Goal: Information Seeking & Learning: Check status

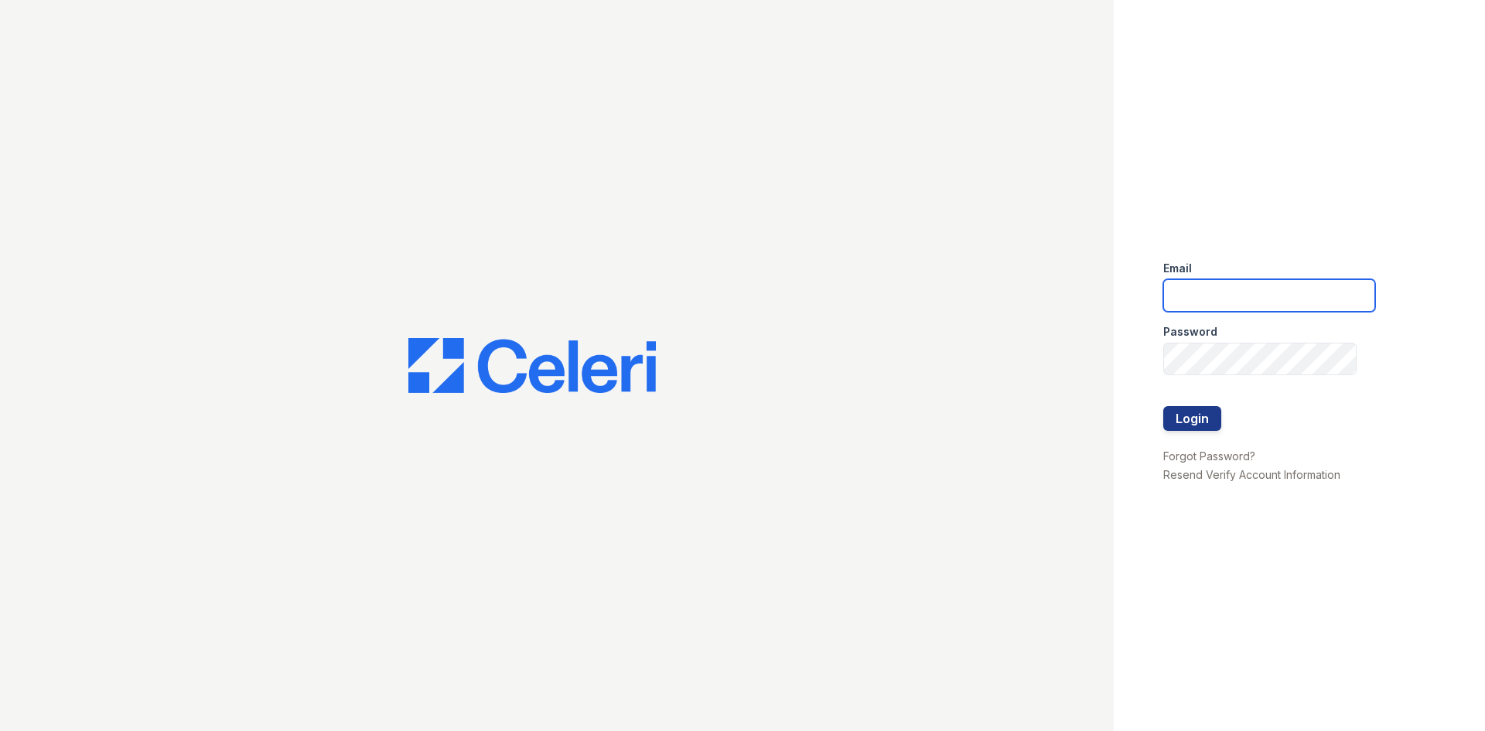
type input "[EMAIL_ADDRESS][DOMAIN_NAME]"
drag, startPoint x: 1215, startPoint y: 393, endPoint x: 1203, endPoint y: 407, distance: 18.6
click at [1213, 395] on div at bounding box center [1270, 390] width 212 height 31
click at [1199, 412] on button "Login" at bounding box center [1193, 418] width 58 height 25
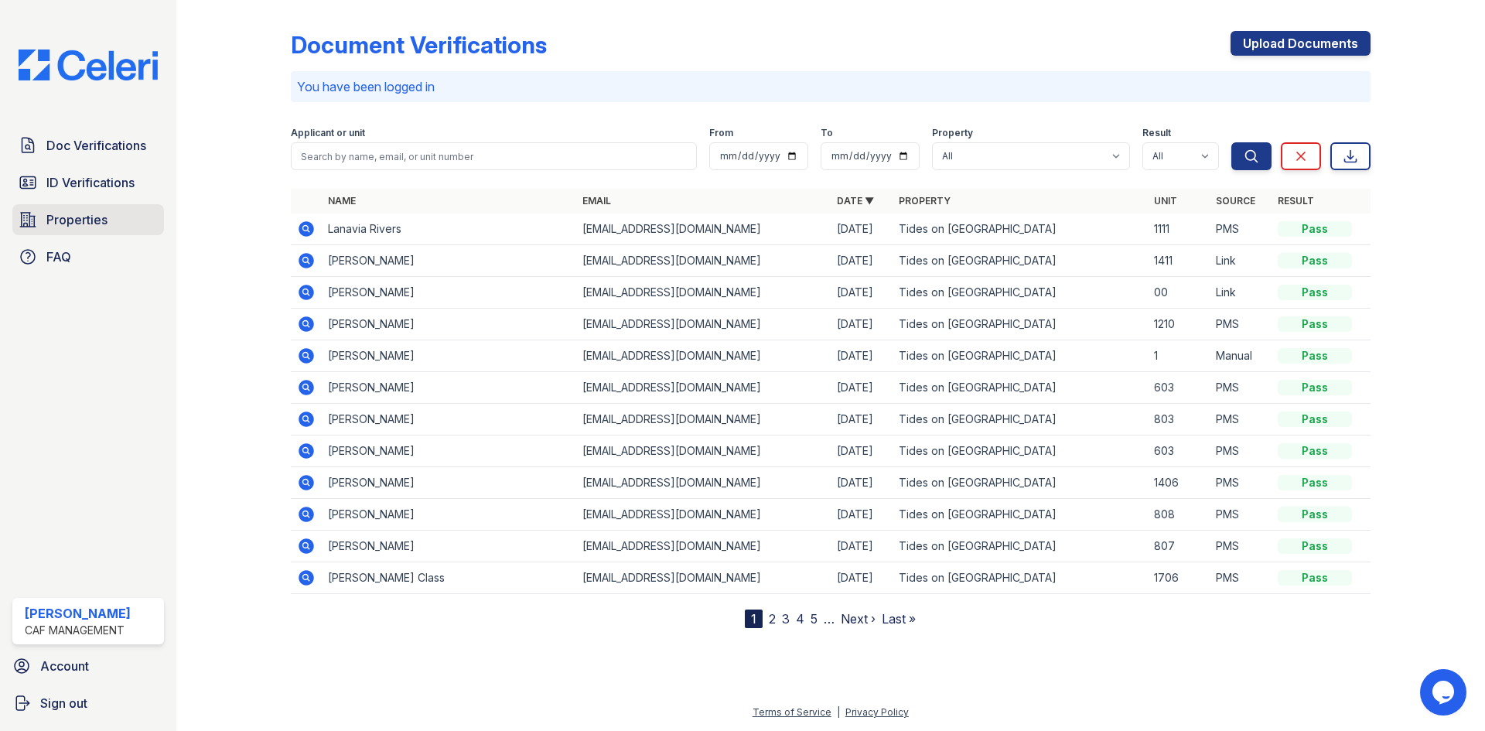
click at [97, 228] on span "Properties" at bounding box center [76, 219] width 61 height 19
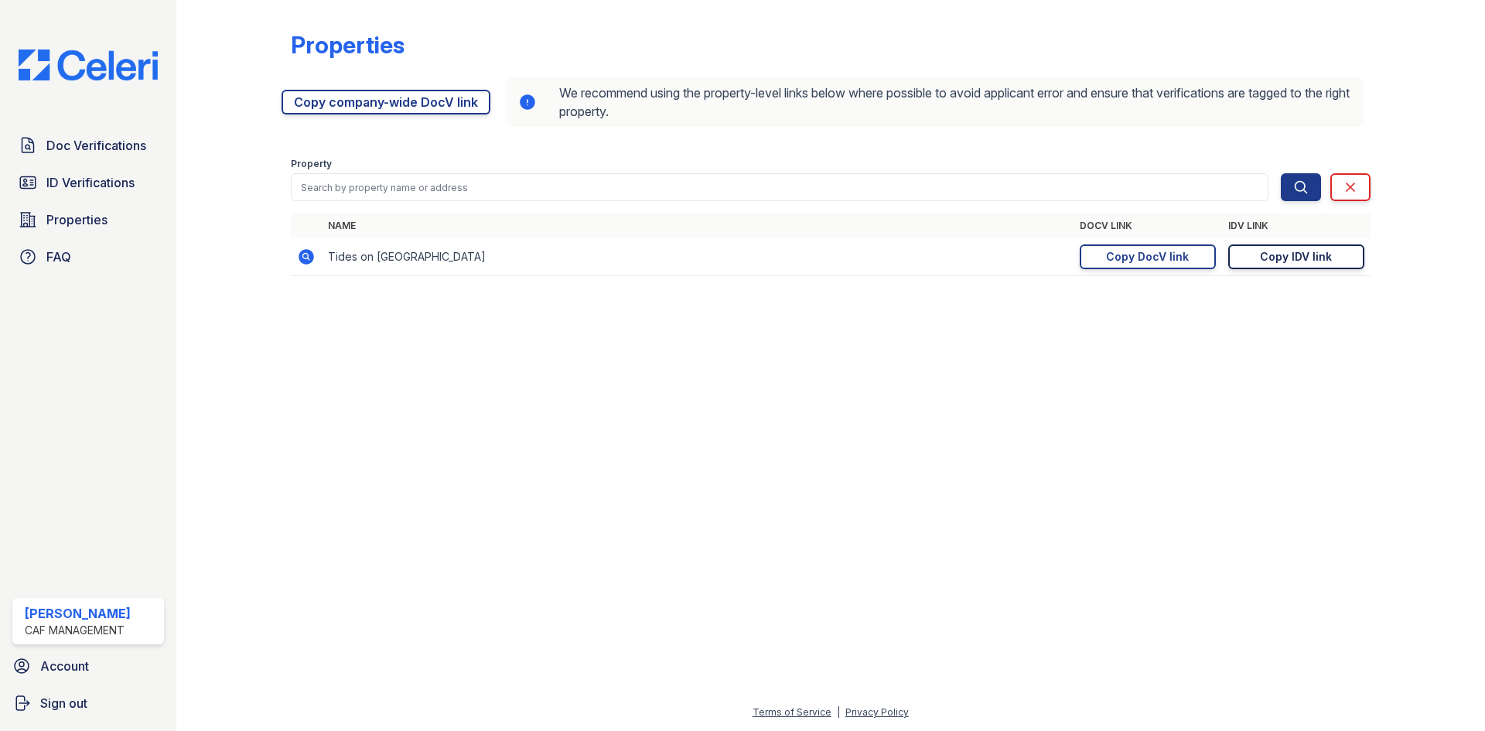
click at [1315, 261] on div "Copy IDV link" at bounding box center [1296, 256] width 72 height 15
click at [109, 147] on span "Doc Verifications" at bounding box center [96, 145] width 100 height 19
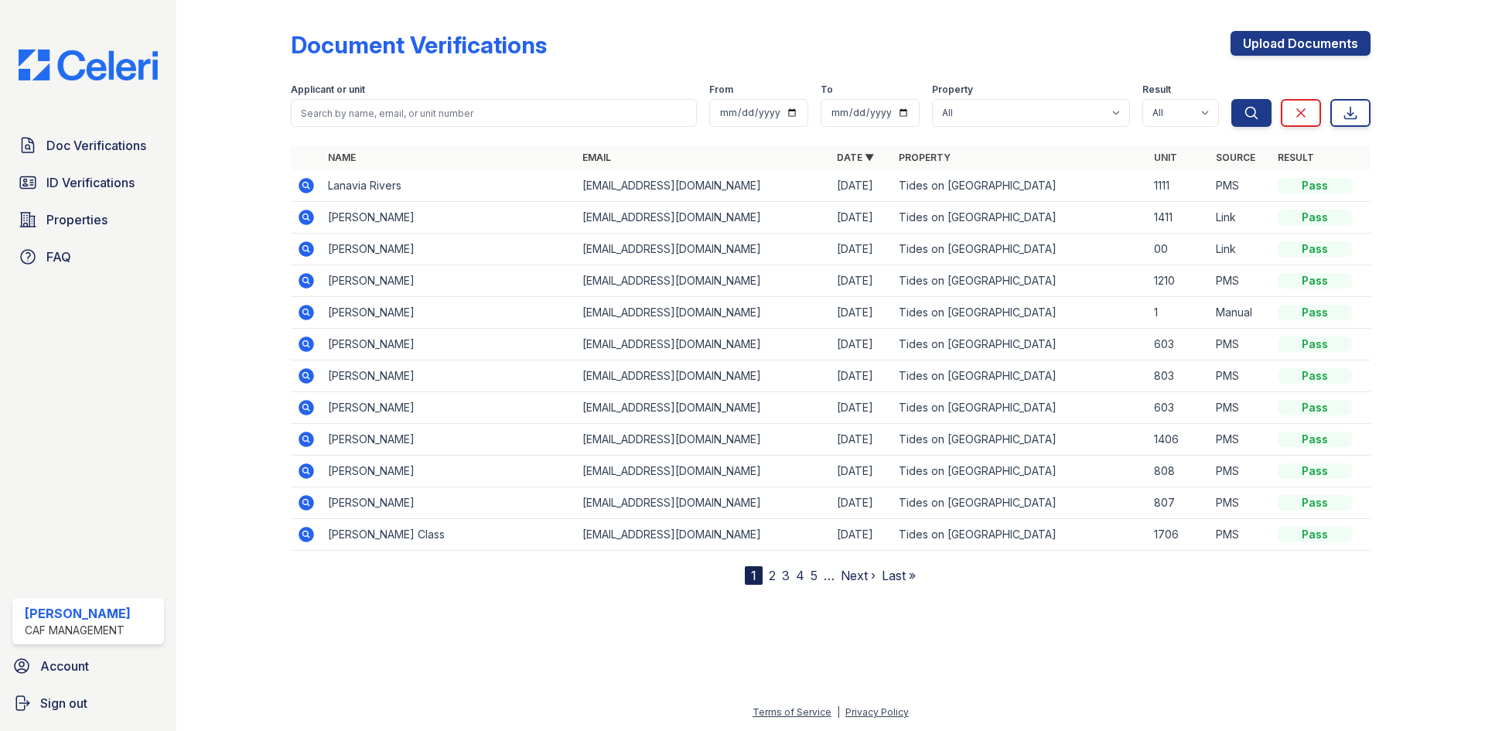
drag, startPoint x: 443, startPoint y: 92, endPoint x: 440, endPoint y: 110, distance: 18.1
click at [446, 94] on div "Applicant or unit" at bounding box center [494, 91] width 406 height 15
click at [441, 113] on input "search" at bounding box center [494, 113] width 406 height 28
type input "yimer"
click at [1232, 99] on button "Search" at bounding box center [1252, 113] width 40 height 28
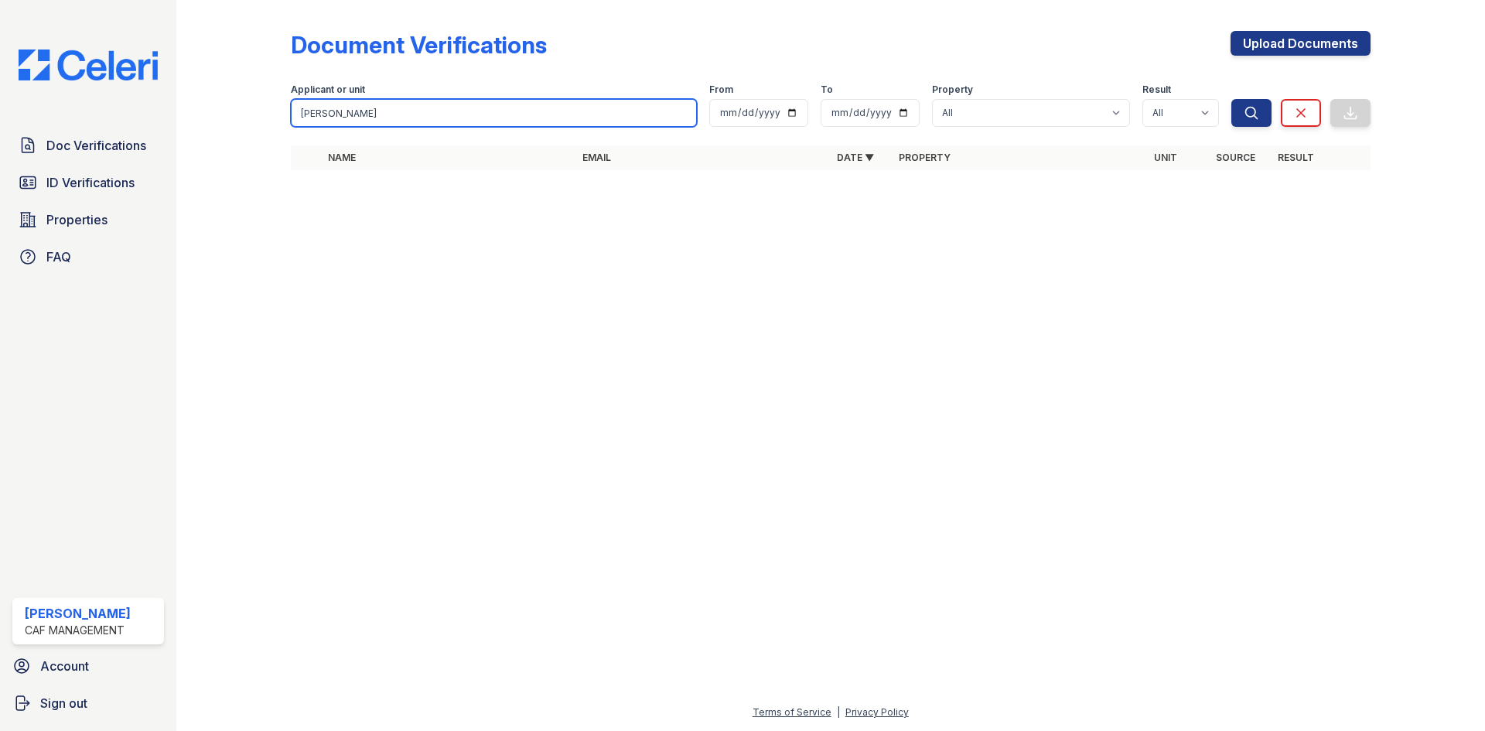
click at [446, 115] on input "yimer" at bounding box center [494, 113] width 406 height 28
type input "Soloman"
click at [1232, 99] on button "Search" at bounding box center [1252, 113] width 40 height 28
click at [444, 121] on input "Soloman" at bounding box center [494, 113] width 406 height 28
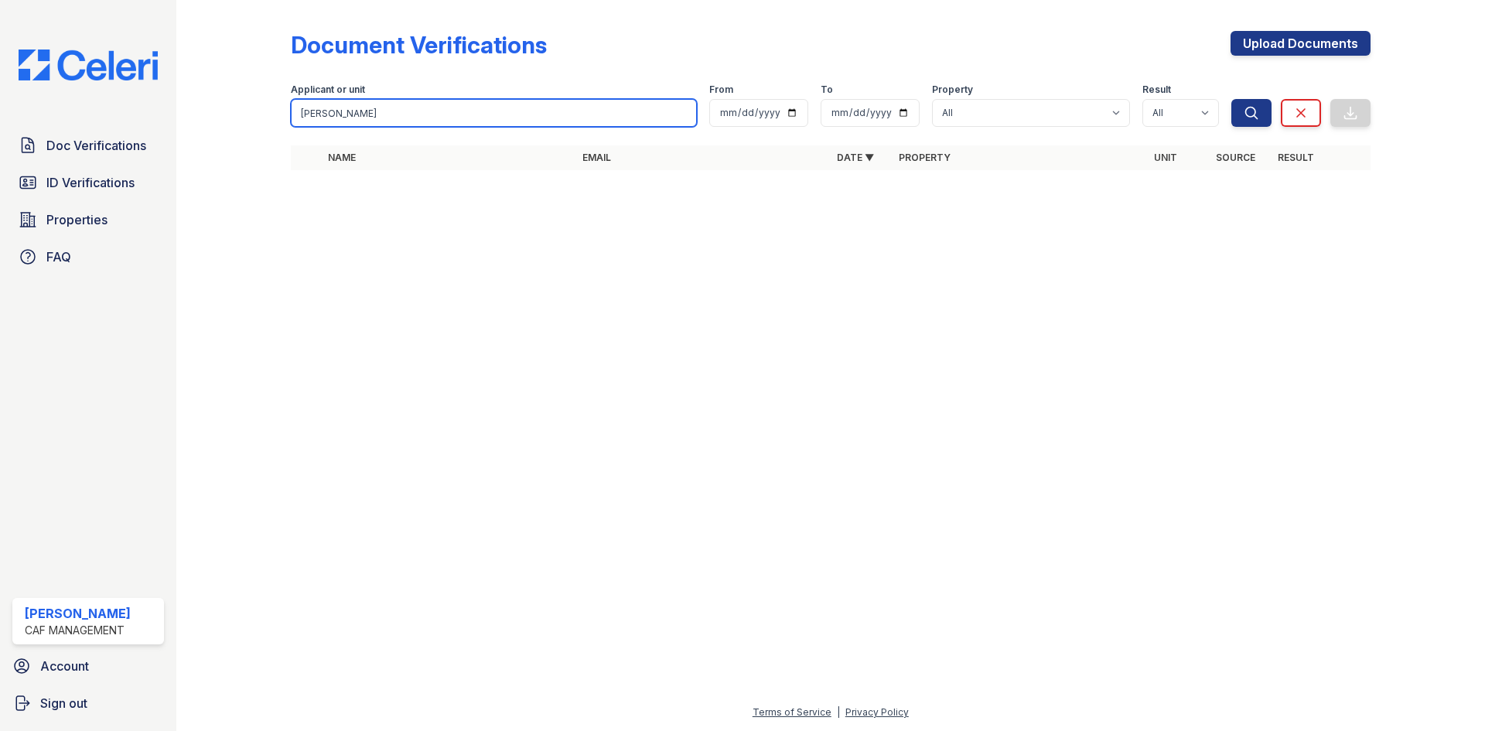
click at [682, 111] on input "Soloman" at bounding box center [494, 113] width 406 height 28
drag, startPoint x: 357, startPoint y: 125, endPoint x: 378, endPoint y: 112, distance: 25.0
paste input "[PERSON_NAME]"
type input "[PERSON_NAME]"
click at [1232, 99] on button "Search" at bounding box center [1252, 113] width 40 height 28
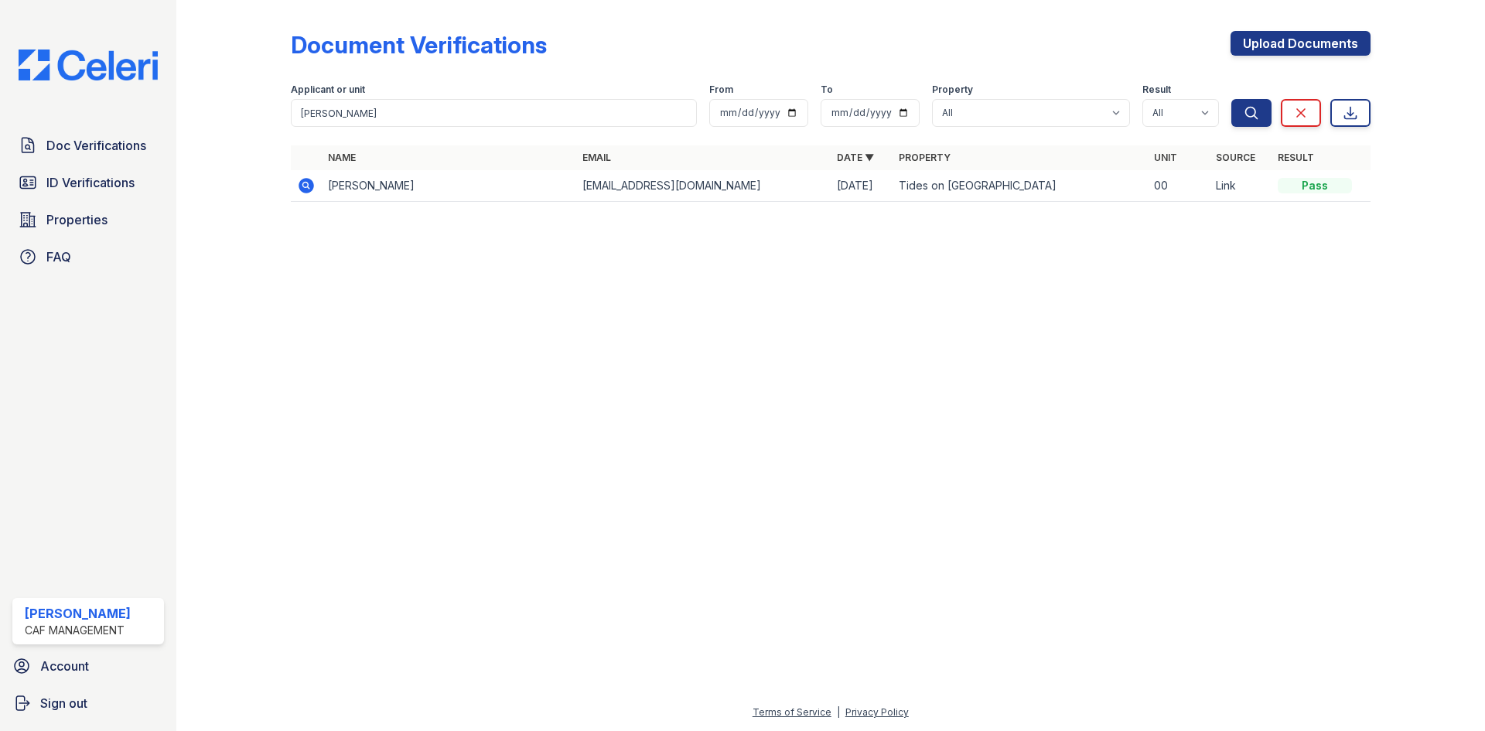
click at [314, 190] on icon at bounding box center [306, 185] width 19 height 19
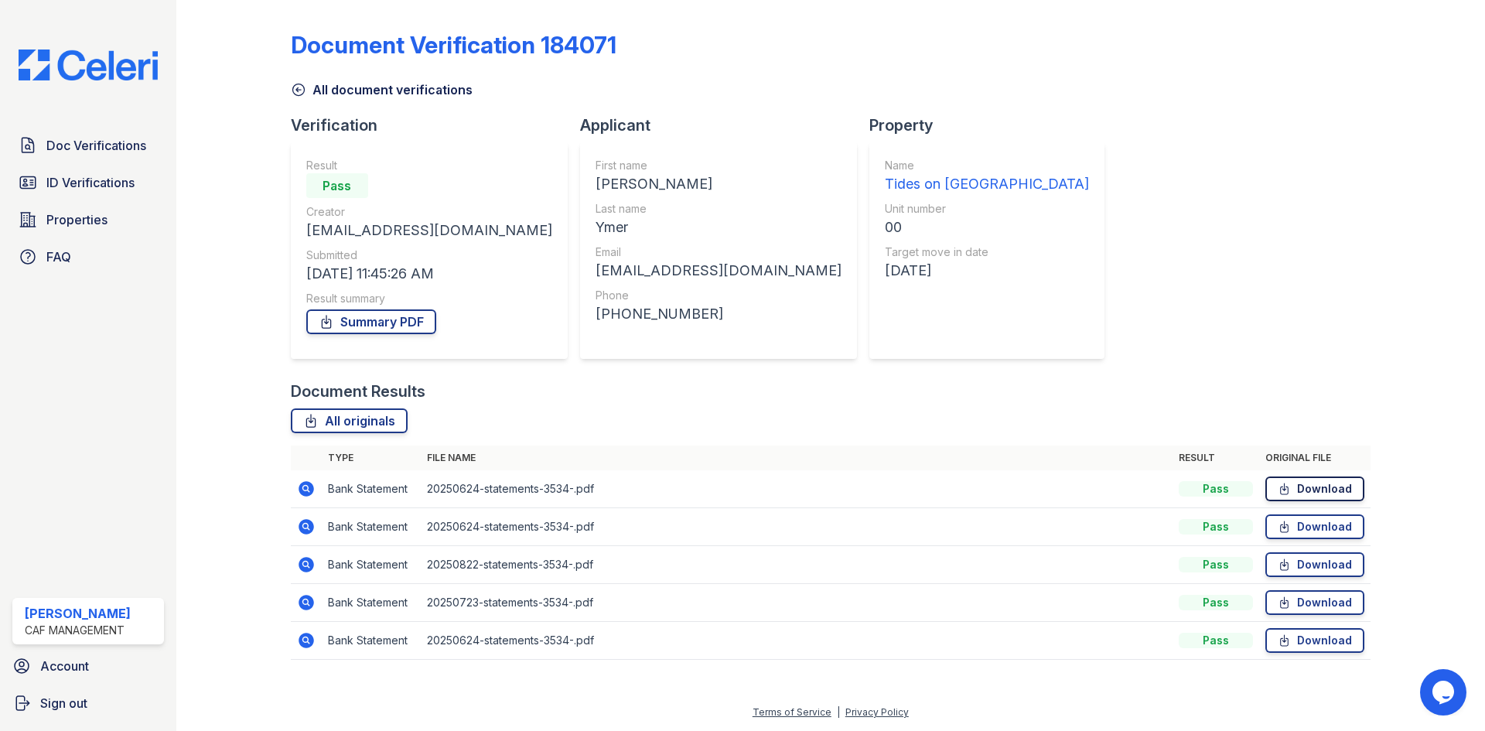
click at [1306, 488] on link "Download" at bounding box center [1315, 489] width 99 height 25
click at [1318, 527] on link "Download" at bounding box center [1315, 527] width 99 height 25
click at [1316, 559] on link "Download" at bounding box center [1315, 564] width 99 height 25
click at [1304, 607] on link "Download" at bounding box center [1315, 602] width 99 height 25
click at [1312, 638] on link "Download" at bounding box center [1315, 640] width 99 height 25
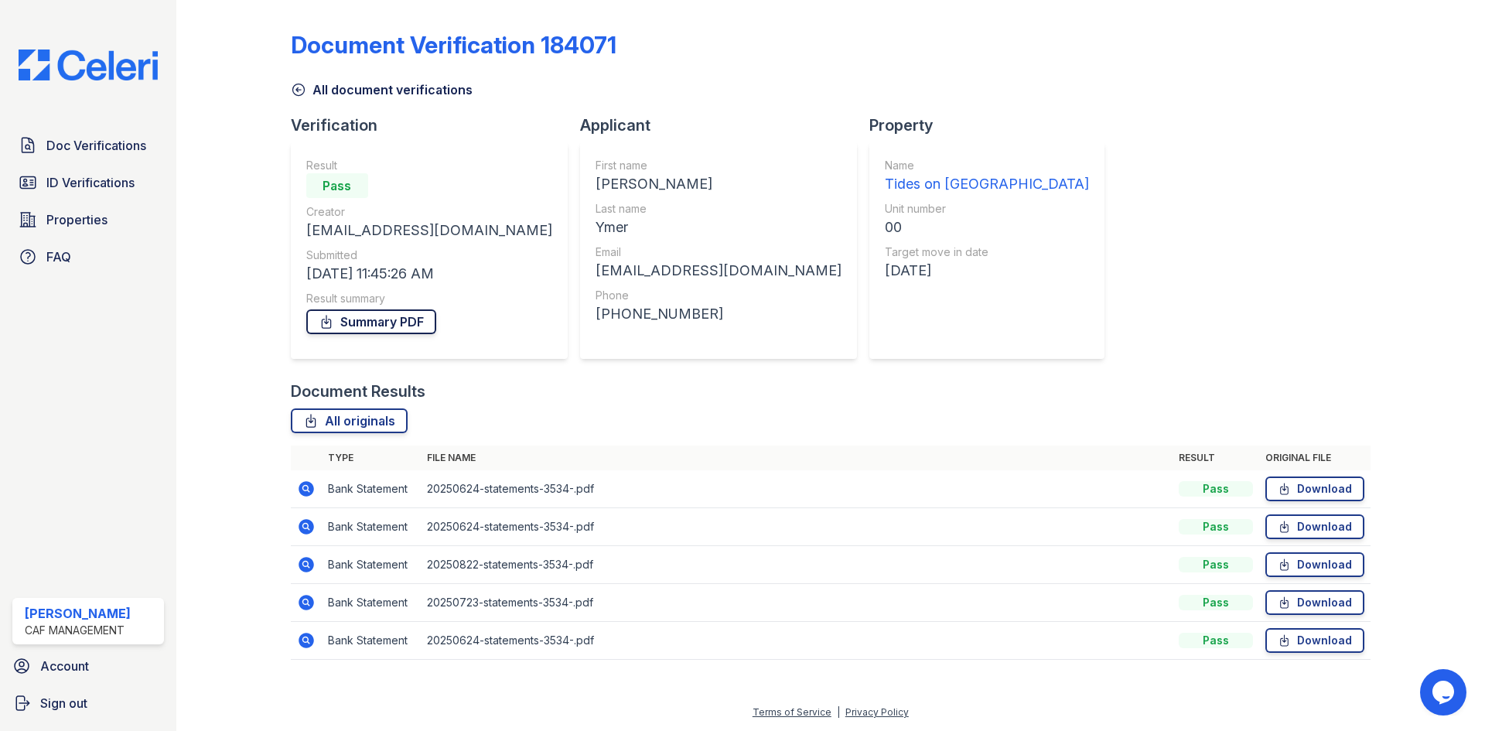
click at [391, 320] on link "Summary PDF" at bounding box center [371, 321] width 130 height 25
click at [113, 184] on span "ID Verifications" at bounding box center [90, 182] width 88 height 19
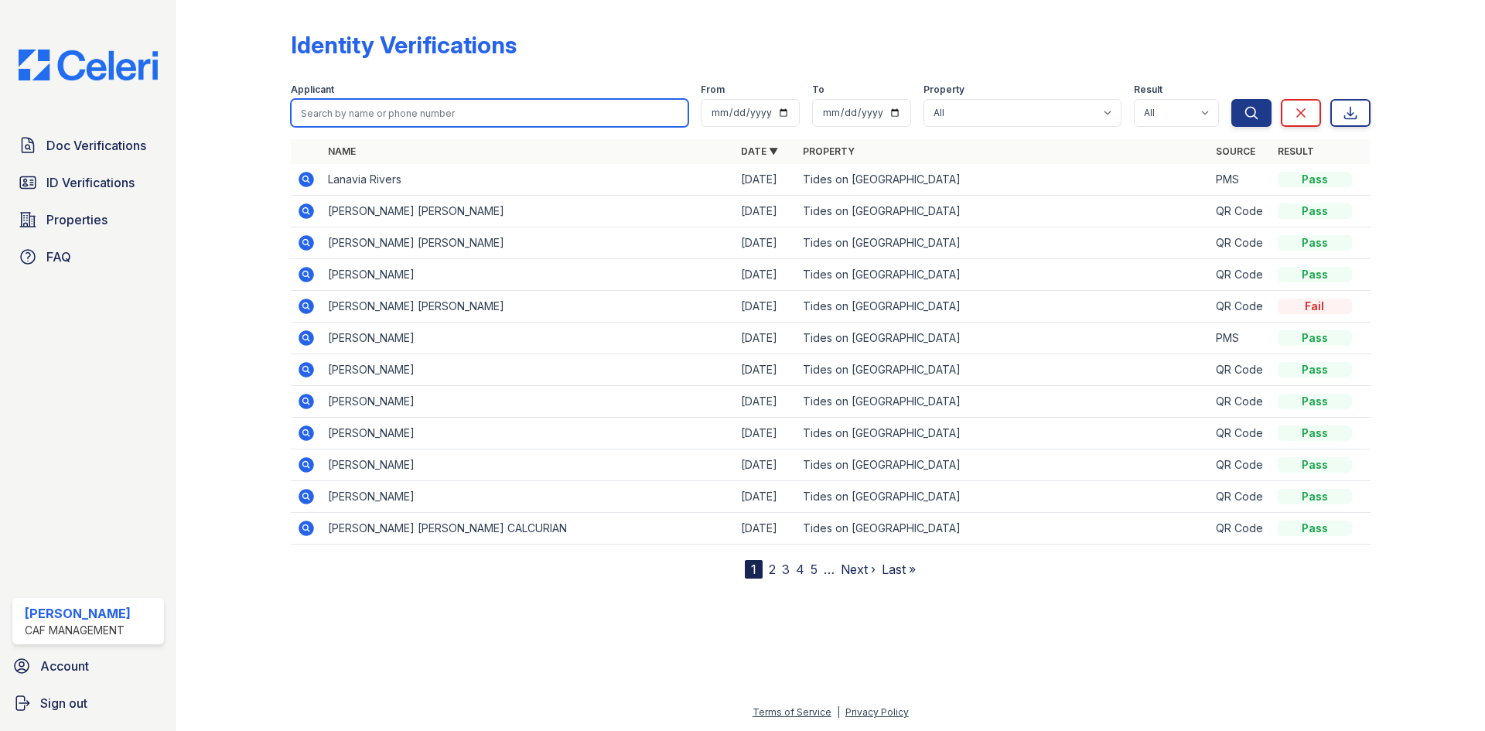
click at [361, 104] on input "search" at bounding box center [490, 113] width 398 height 28
type input "soloman"
click at [1232, 99] on button "Search" at bounding box center [1252, 113] width 40 height 28
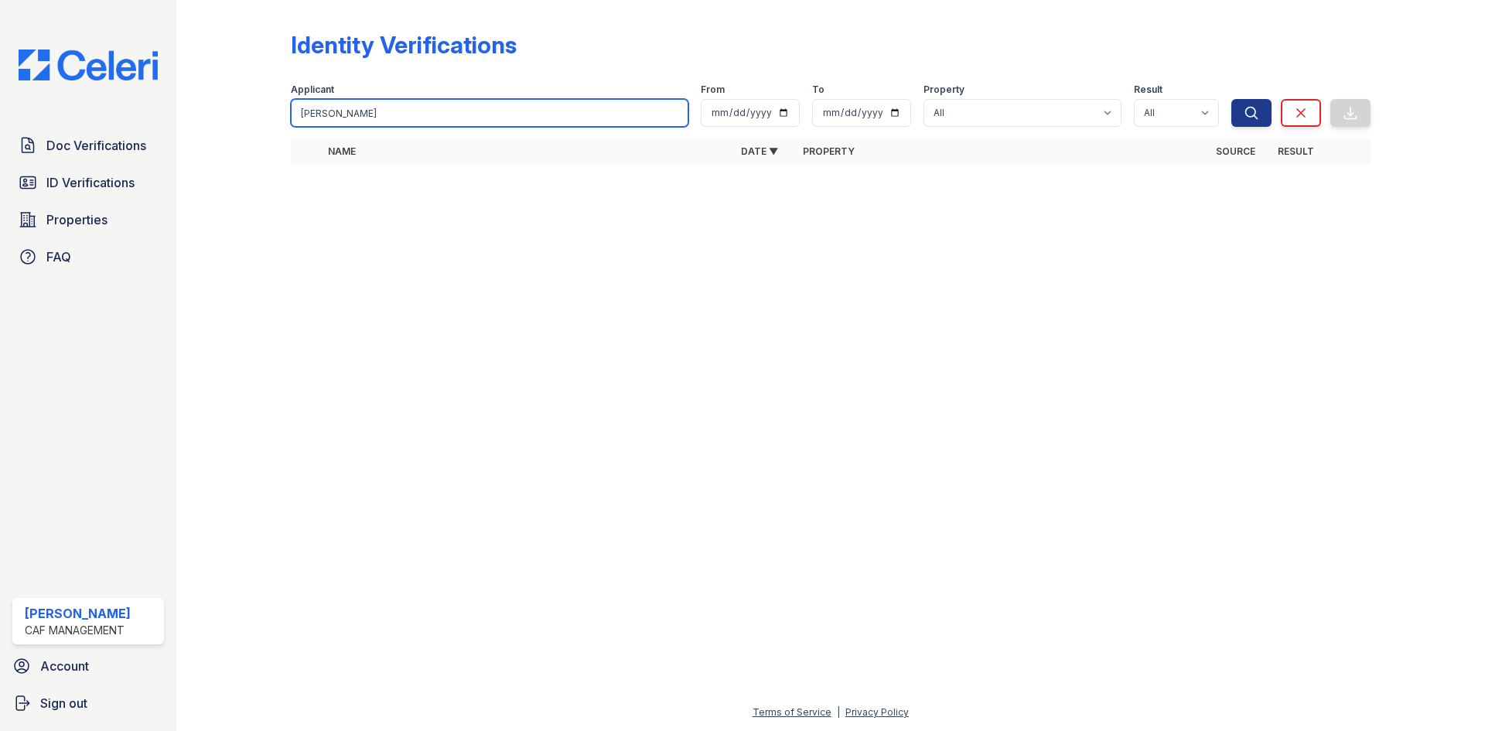
drag, startPoint x: 371, startPoint y: 108, endPoint x: 364, endPoint y: 100, distance: 11.0
click at [364, 102] on input "soloman" at bounding box center [490, 113] width 398 height 28
click at [364, 100] on input "soloman" at bounding box center [490, 113] width 398 height 28
click at [364, 101] on input "soloman" at bounding box center [490, 113] width 398 height 28
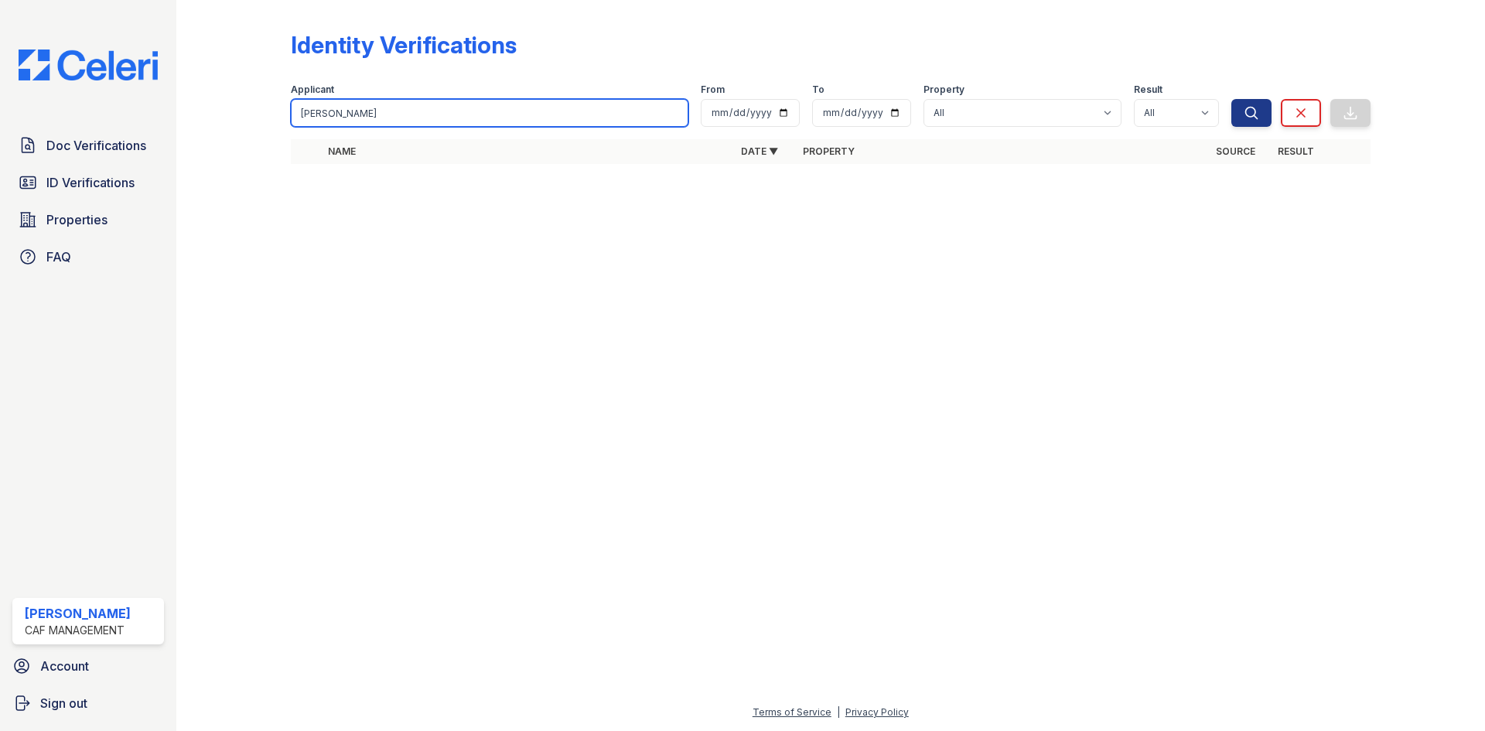
paste input "Solomo"
type input "[PERSON_NAME]"
click at [1232, 99] on button "Search" at bounding box center [1252, 113] width 40 height 28
click at [616, 108] on input "[PERSON_NAME]" at bounding box center [490, 113] width 398 height 28
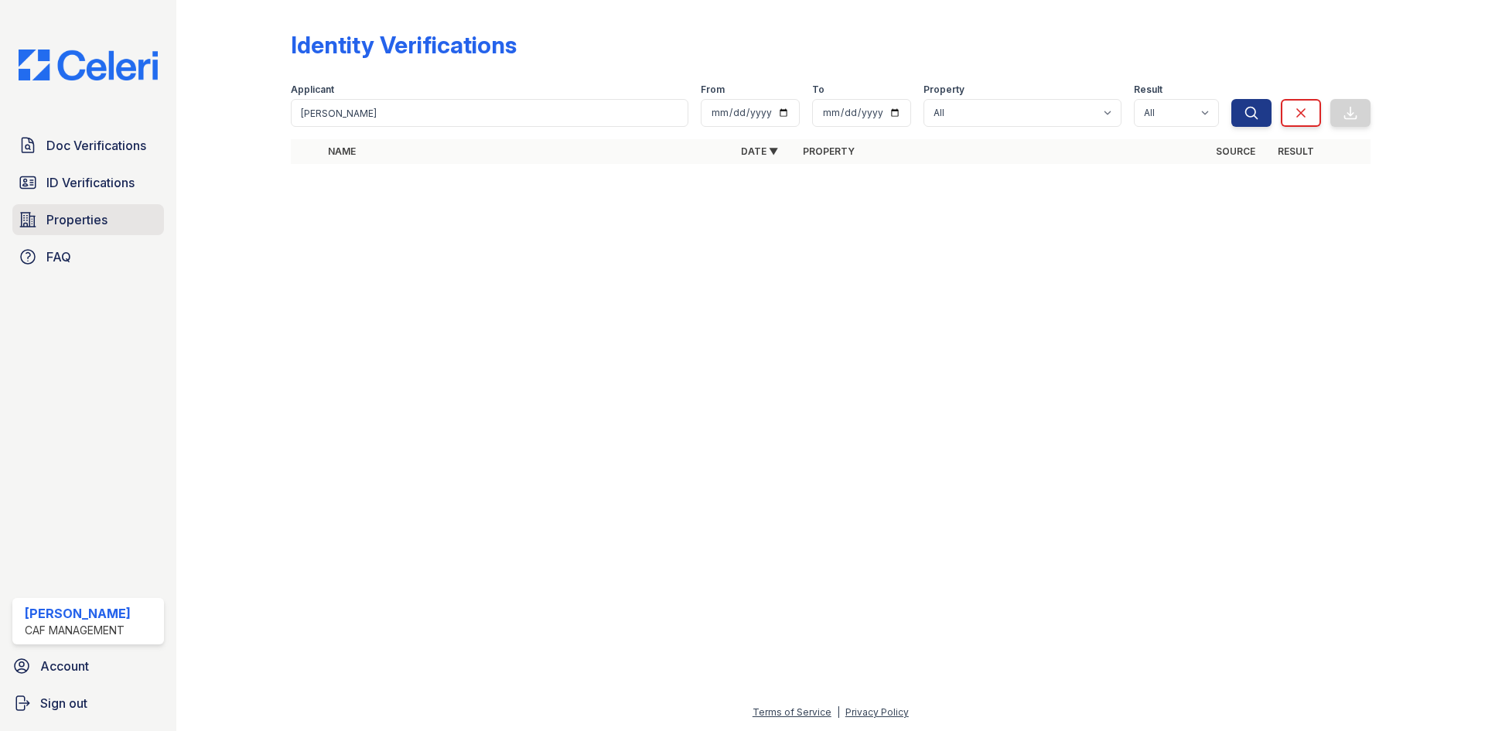
click at [90, 227] on span "Properties" at bounding box center [76, 219] width 61 height 19
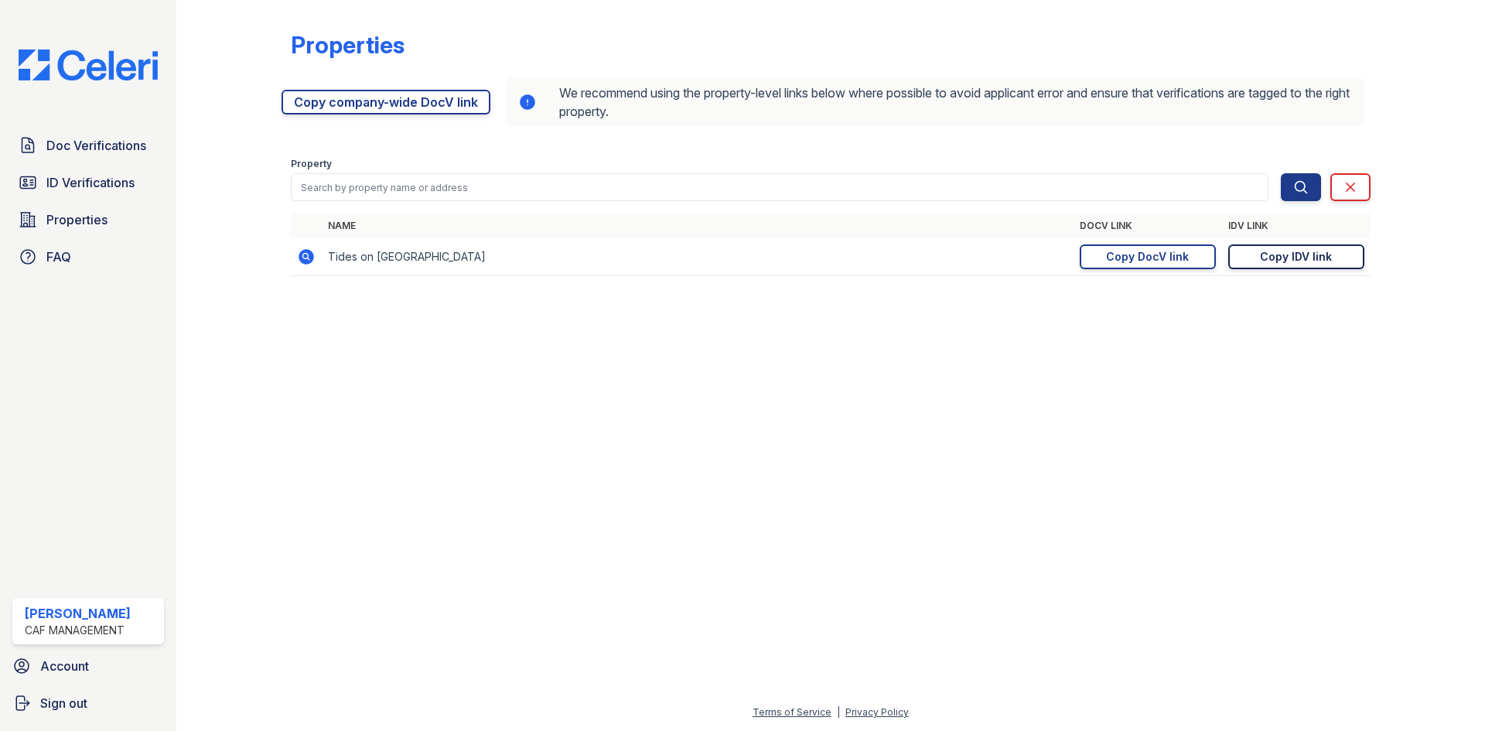
click at [1271, 261] on div "Copy IDV link" at bounding box center [1296, 256] width 72 height 15
click at [104, 179] on span "ID Verifications" at bounding box center [90, 182] width 88 height 19
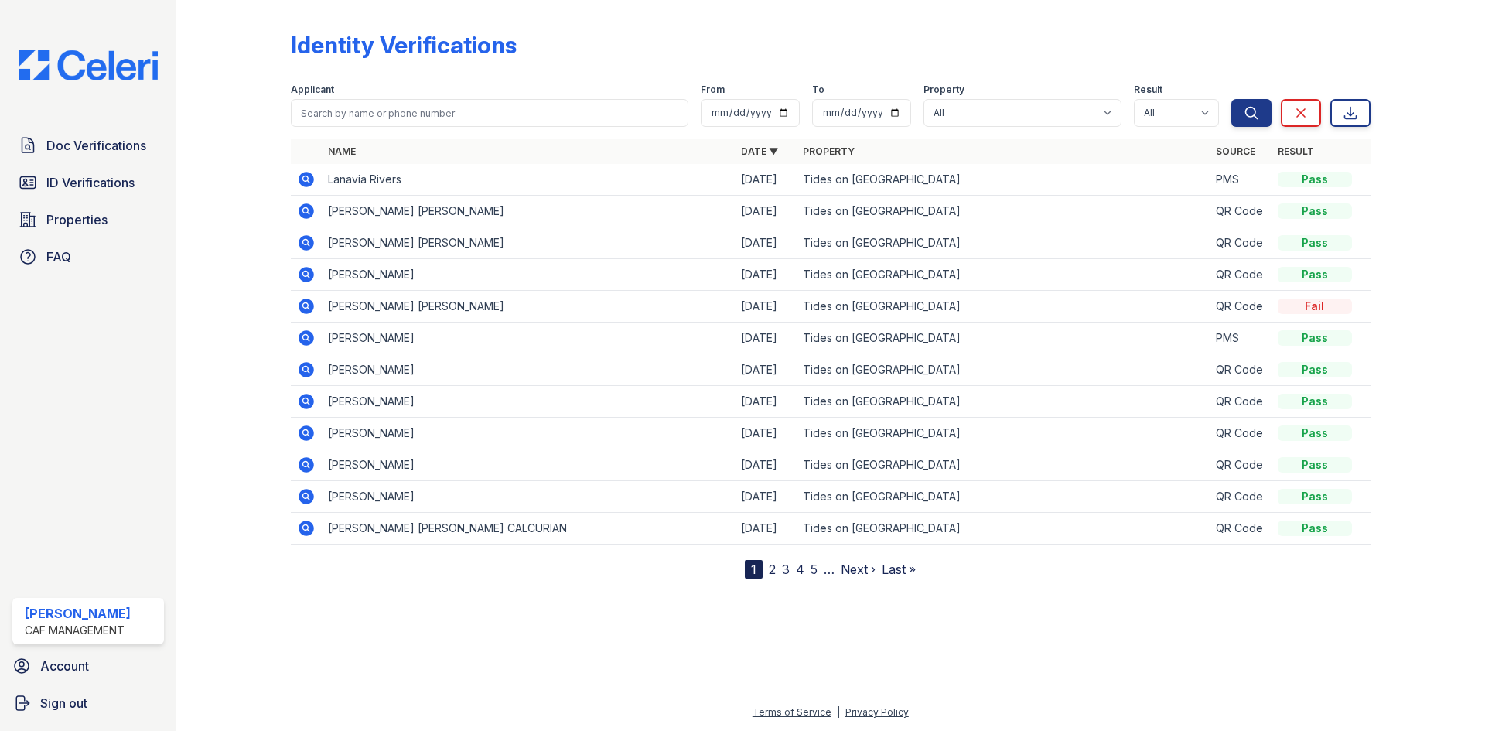
click at [775, 563] on link "2" at bounding box center [772, 569] width 7 height 15
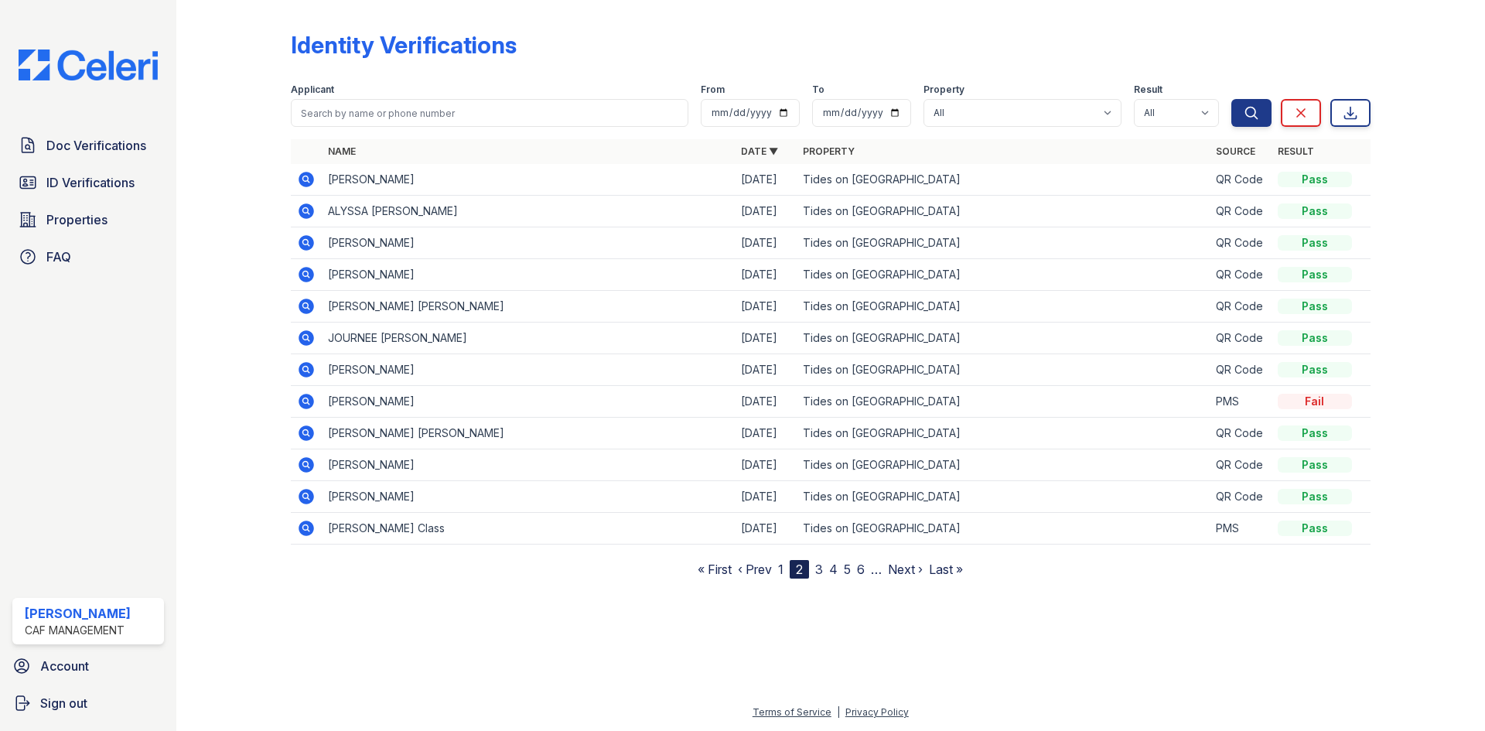
click at [815, 571] on nav "« First ‹ Prev 1 2 3 4 5 6 … Next › Last »" at bounding box center [830, 569] width 265 height 19
click at [818, 571] on link "3" at bounding box center [819, 569] width 8 height 15
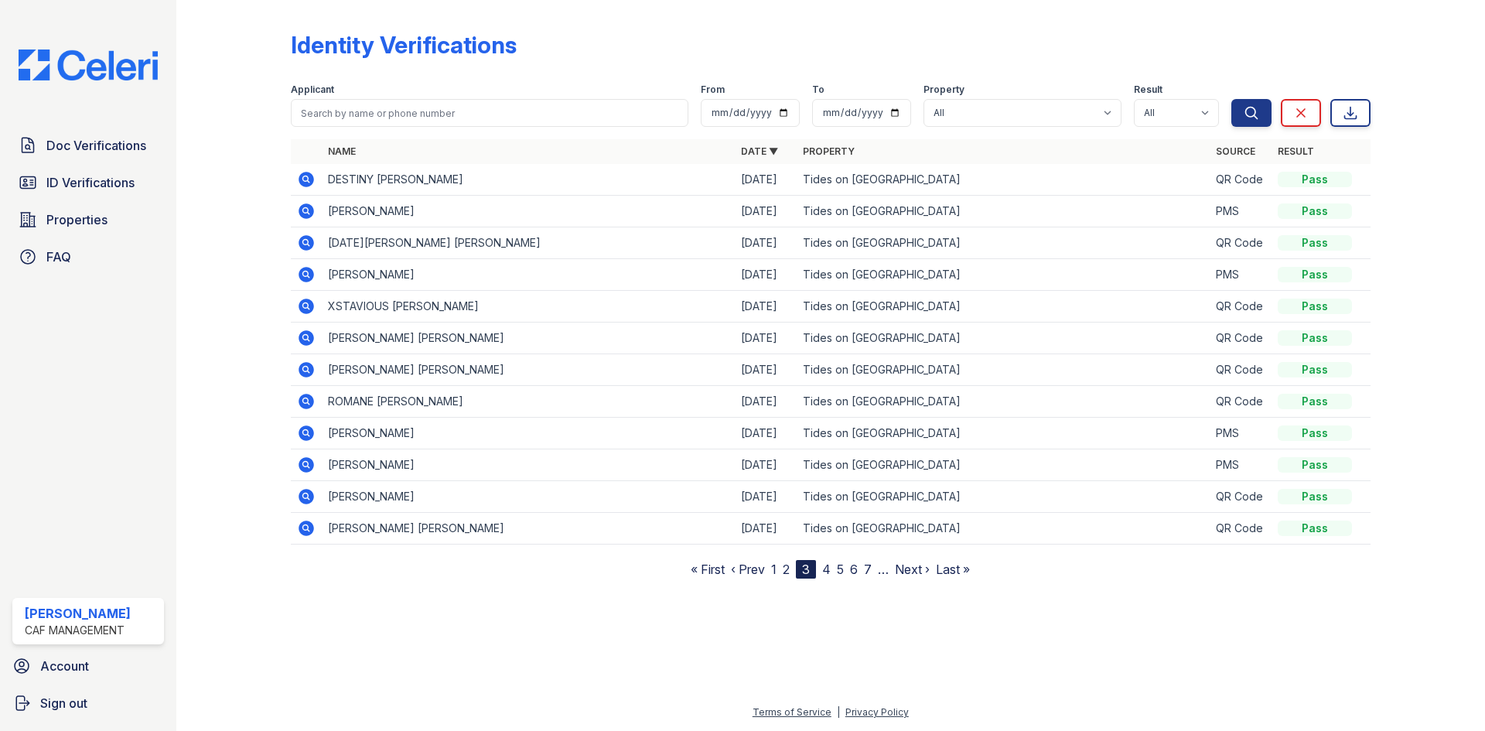
click at [828, 571] on link "4" at bounding box center [826, 569] width 9 height 15
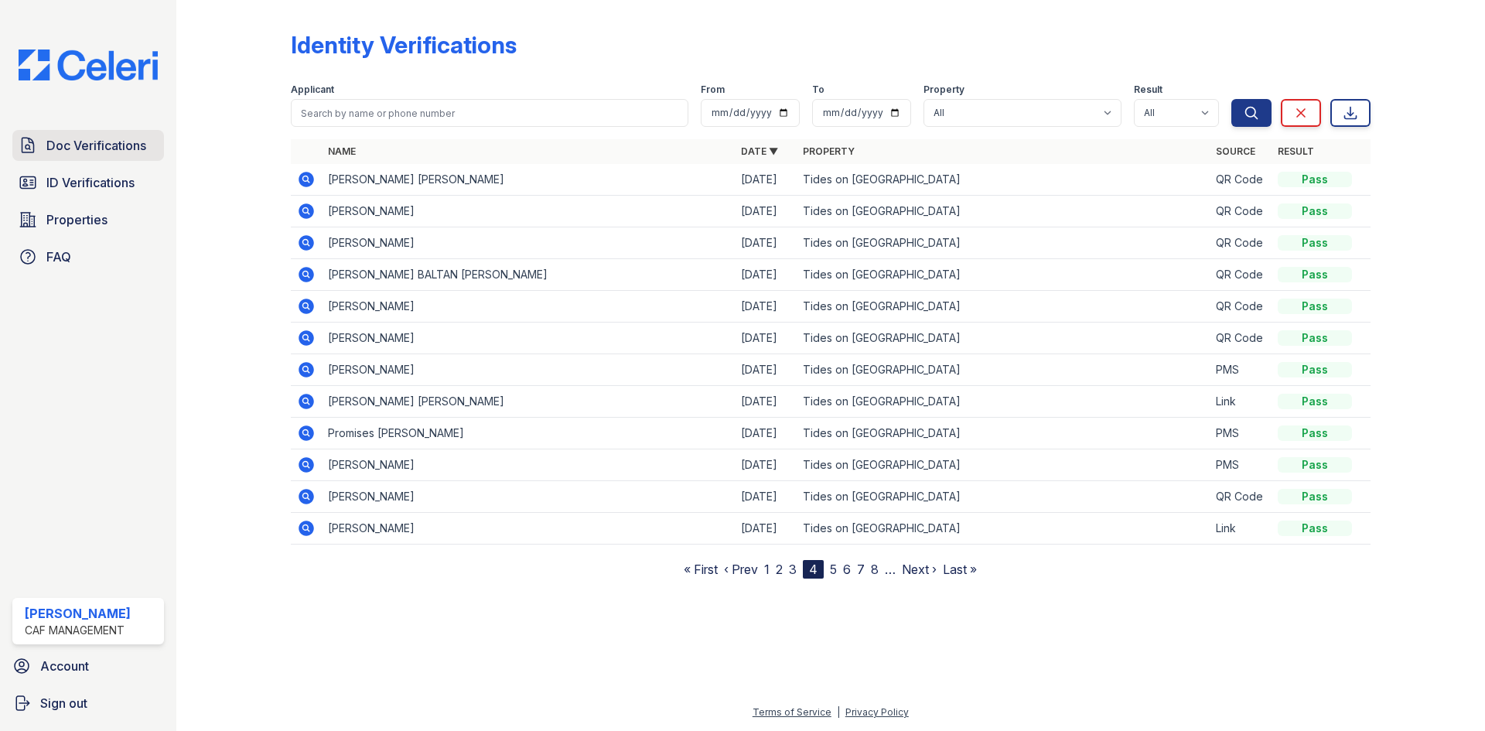
click at [110, 150] on span "Doc Verifications" at bounding box center [96, 145] width 100 height 19
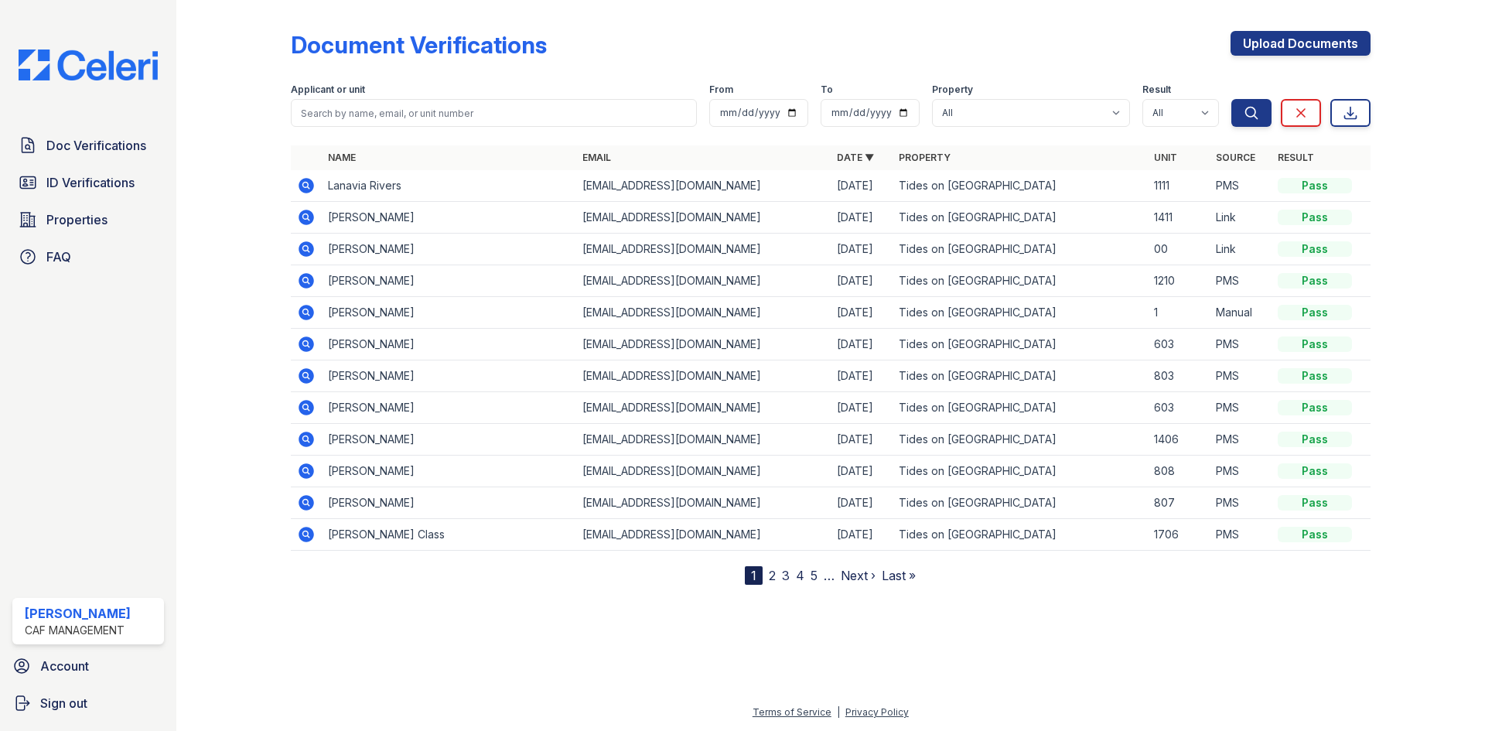
click at [311, 246] on icon at bounding box center [306, 248] width 15 height 15
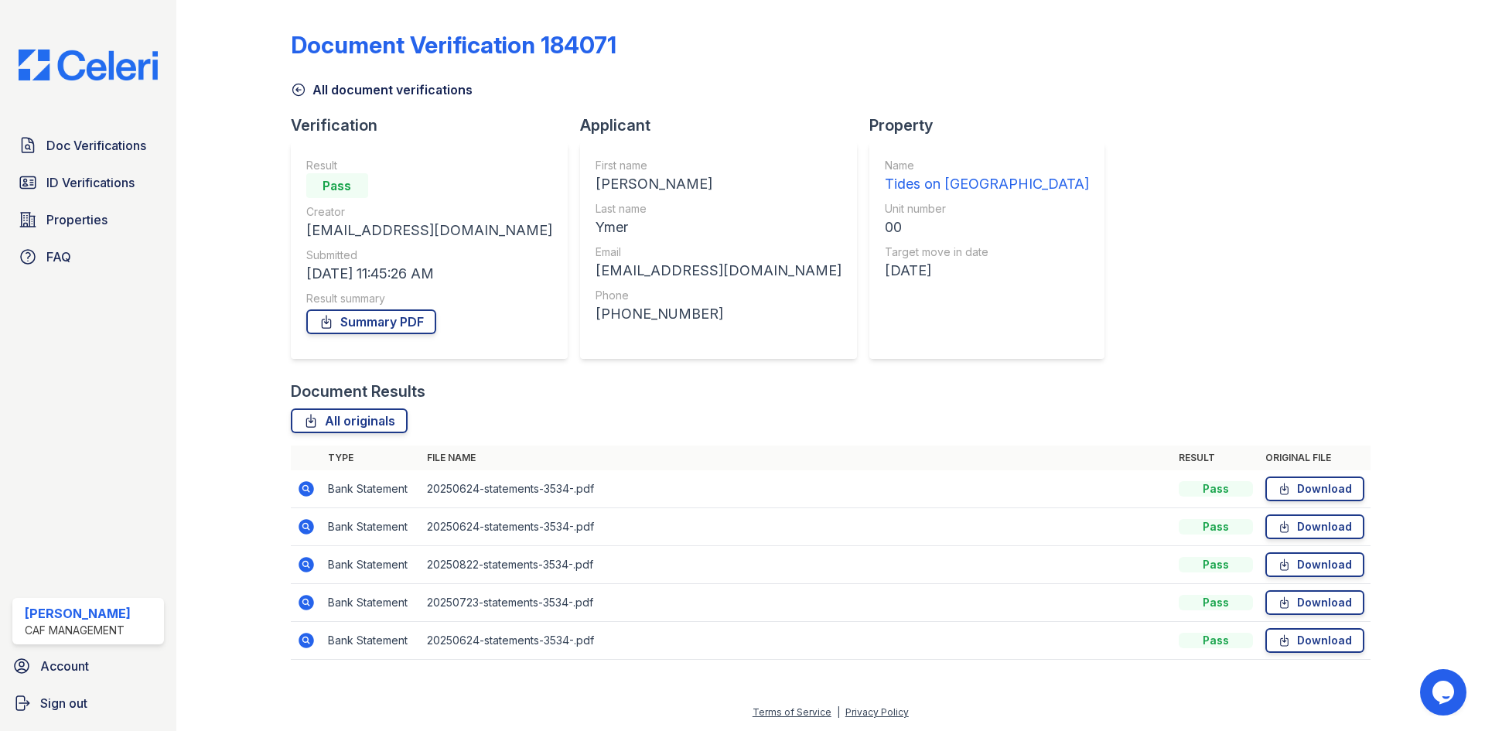
click at [303, 562] on icon at bounding box center [306, 564] width 15 height 15
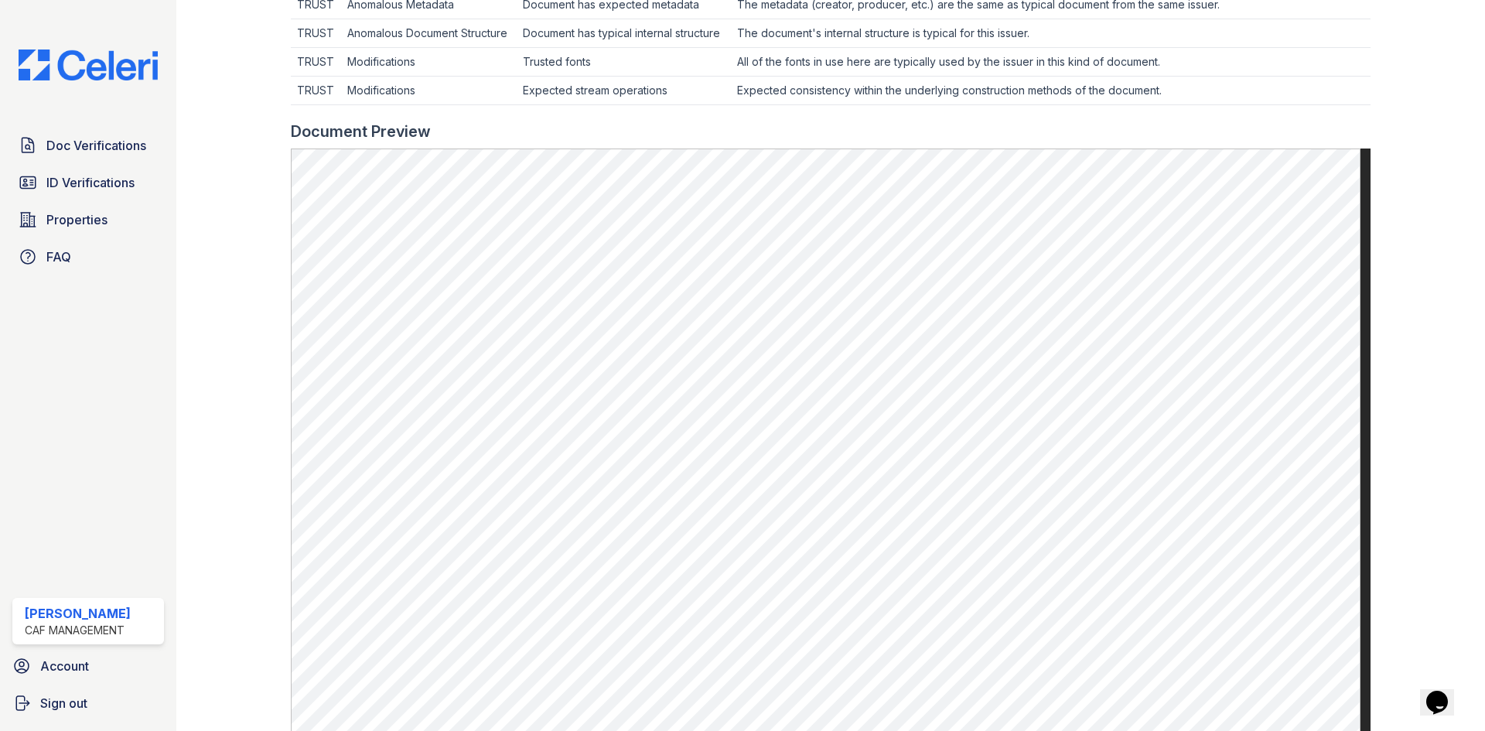
scroll to position [607, 0]
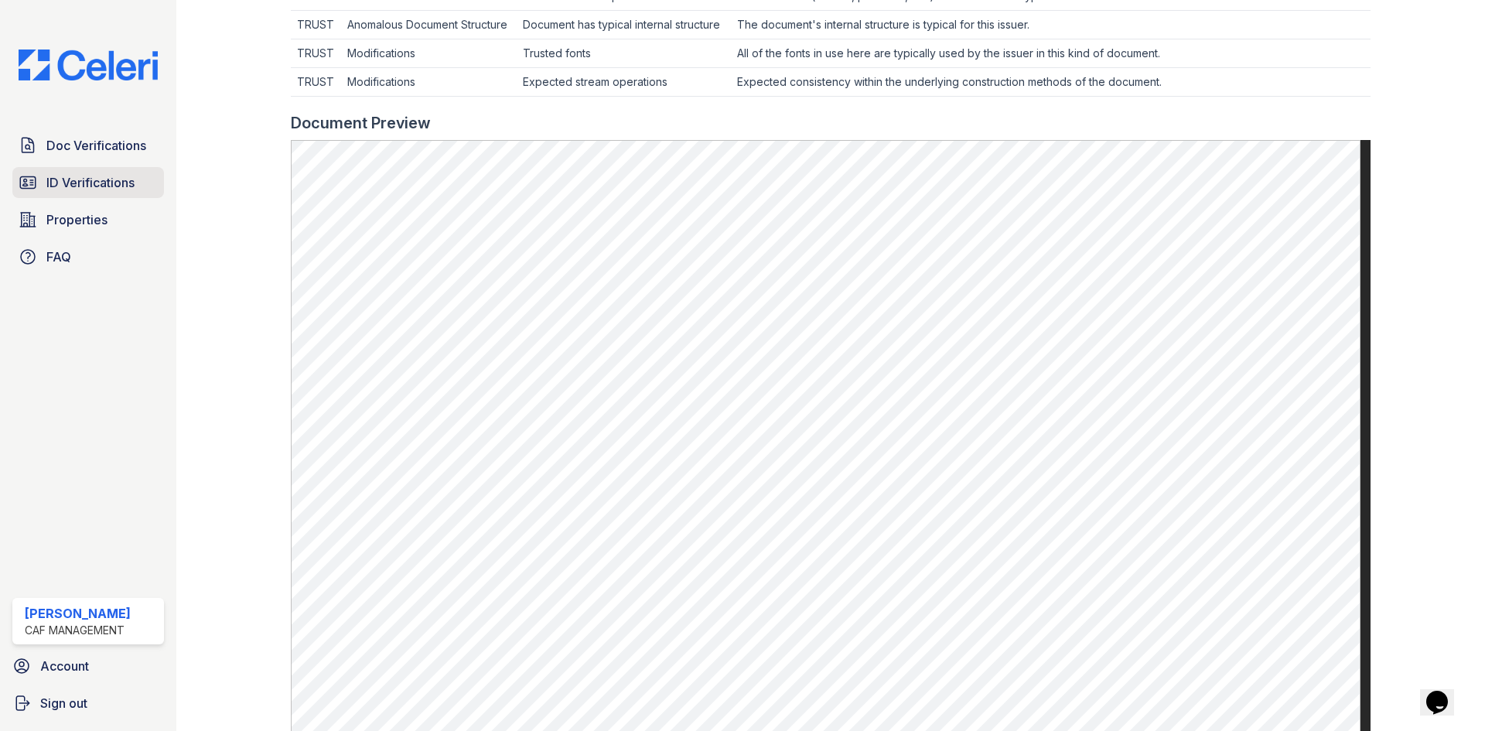
click at [86, 186] on span "ID Verifications" at bounding box center [90, 182] width 88 height 19
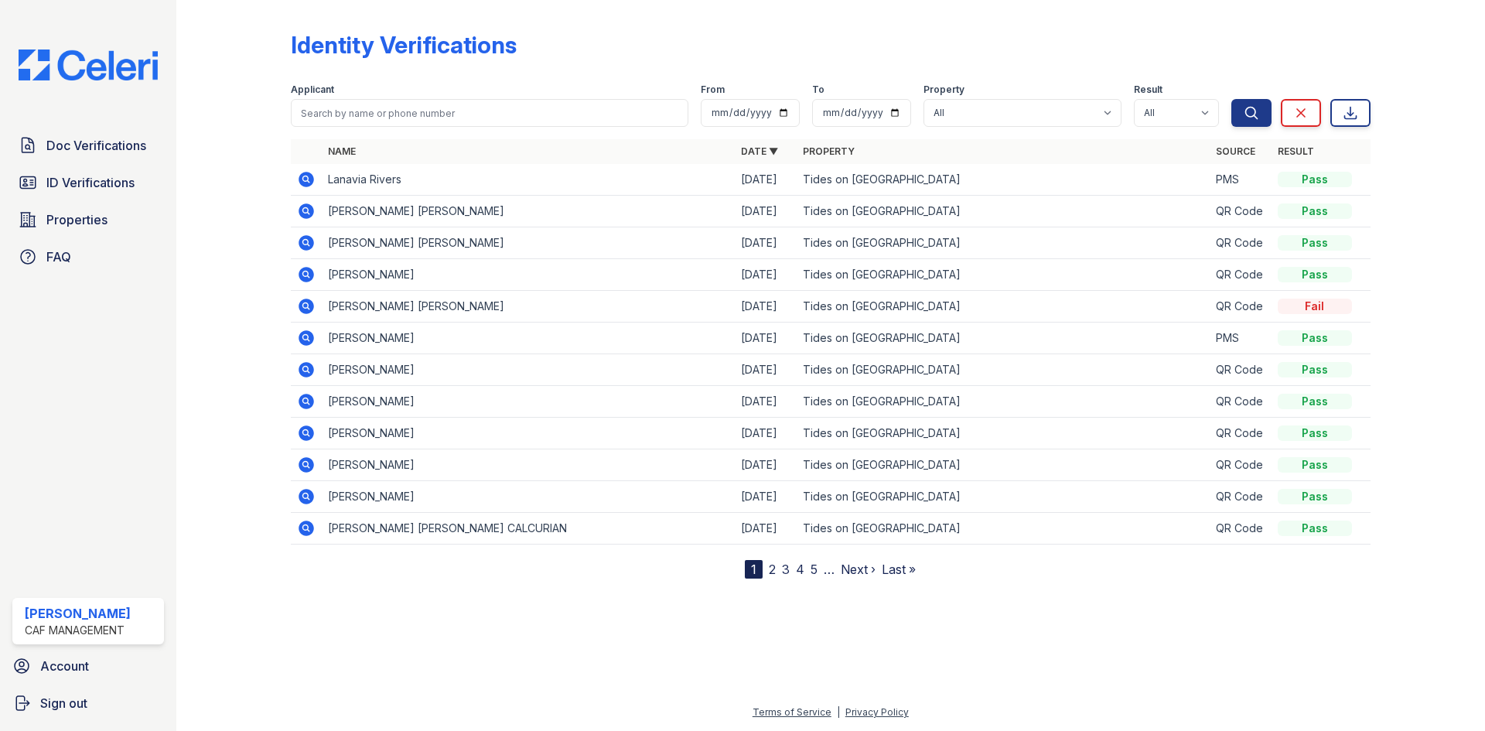
click at [240, 655] on div at bounding box center [831, 653] width 1260 height 100
click at [118, 138] on span "Doc Verifications" at bounding box center [96, 145] width 100 height 19
